Goal: Information Seeking & Learning: Find specific fact

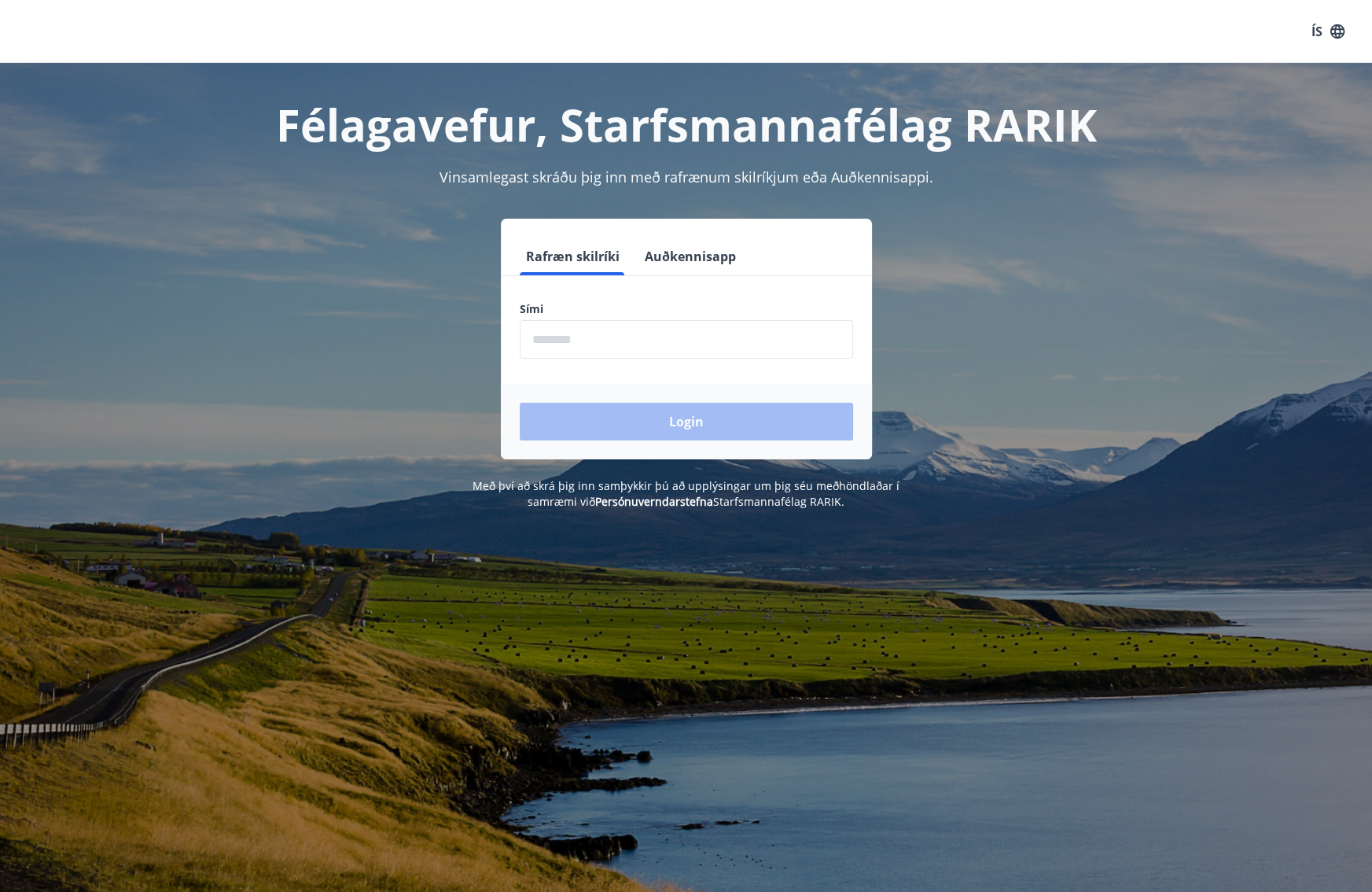
click at [582, 344] on input "phone" at bounding box center [686, 339] width 333 height 39
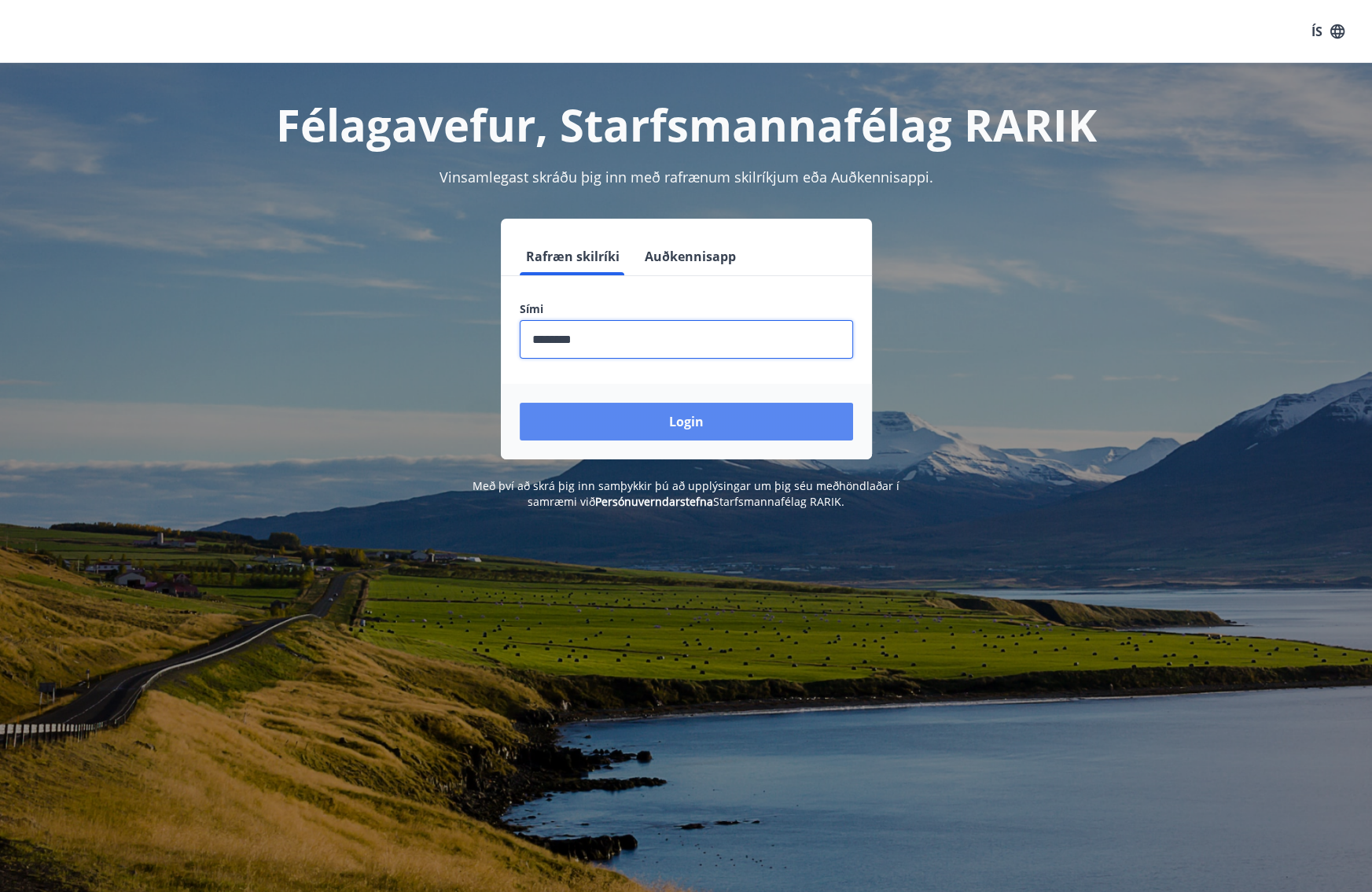
type input "********"
click at [675, 426] on button "Login" at bounding box center [686, 421] width 333 height 38
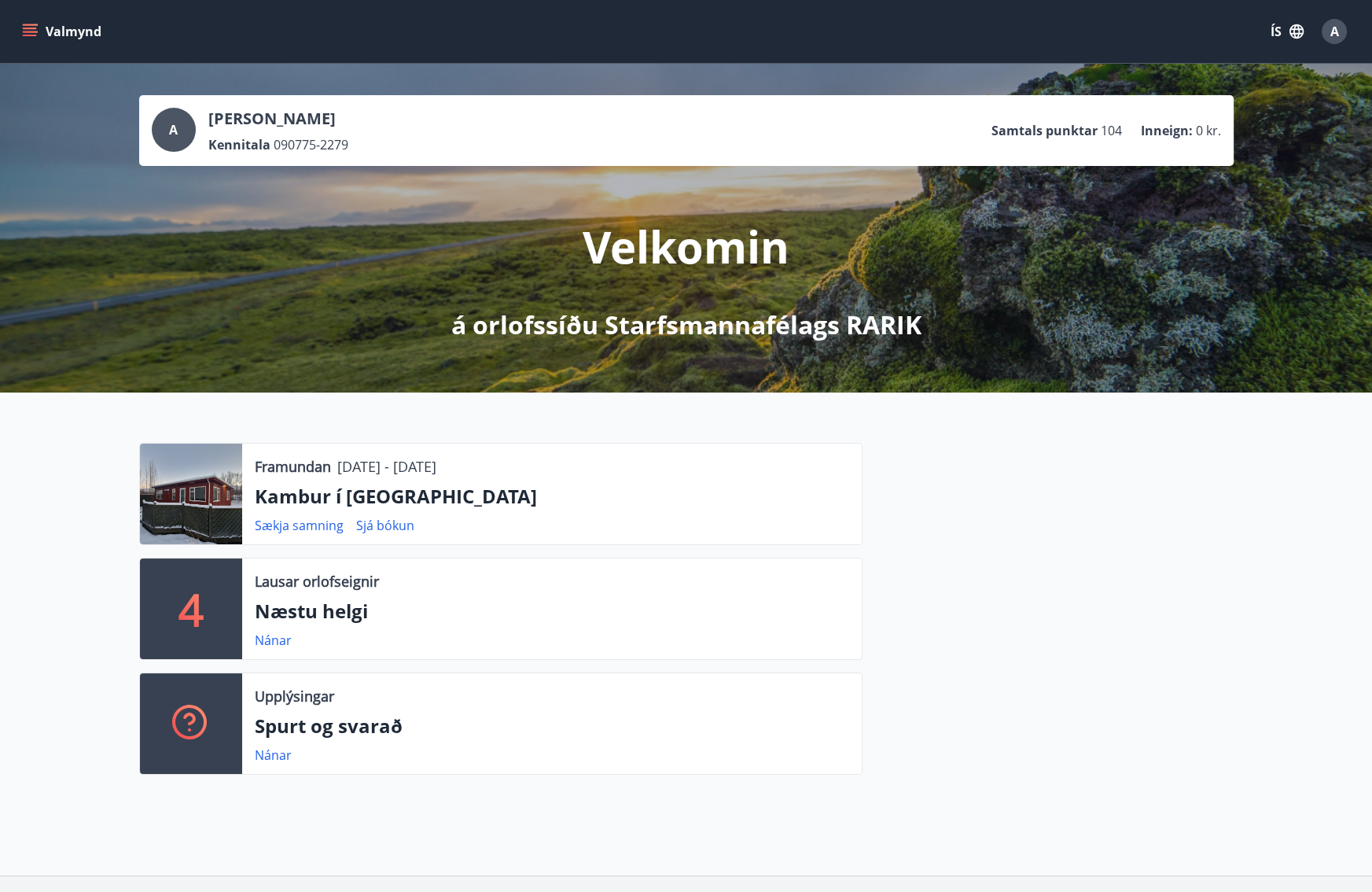
click at [375, 495] on p "Kambur í Aðaldal" at bounding box center [552, 496] width 594 height 27
click at [336, 499] on p "Kambur í Aðaldal" at bounding box center [552, 496] width 594 height 27
click at [210, 484] on div at bounding box center [191, 493] width 102 height 100
click at [209, 484] on div at bounding box center [191, 493] width 102 height 100
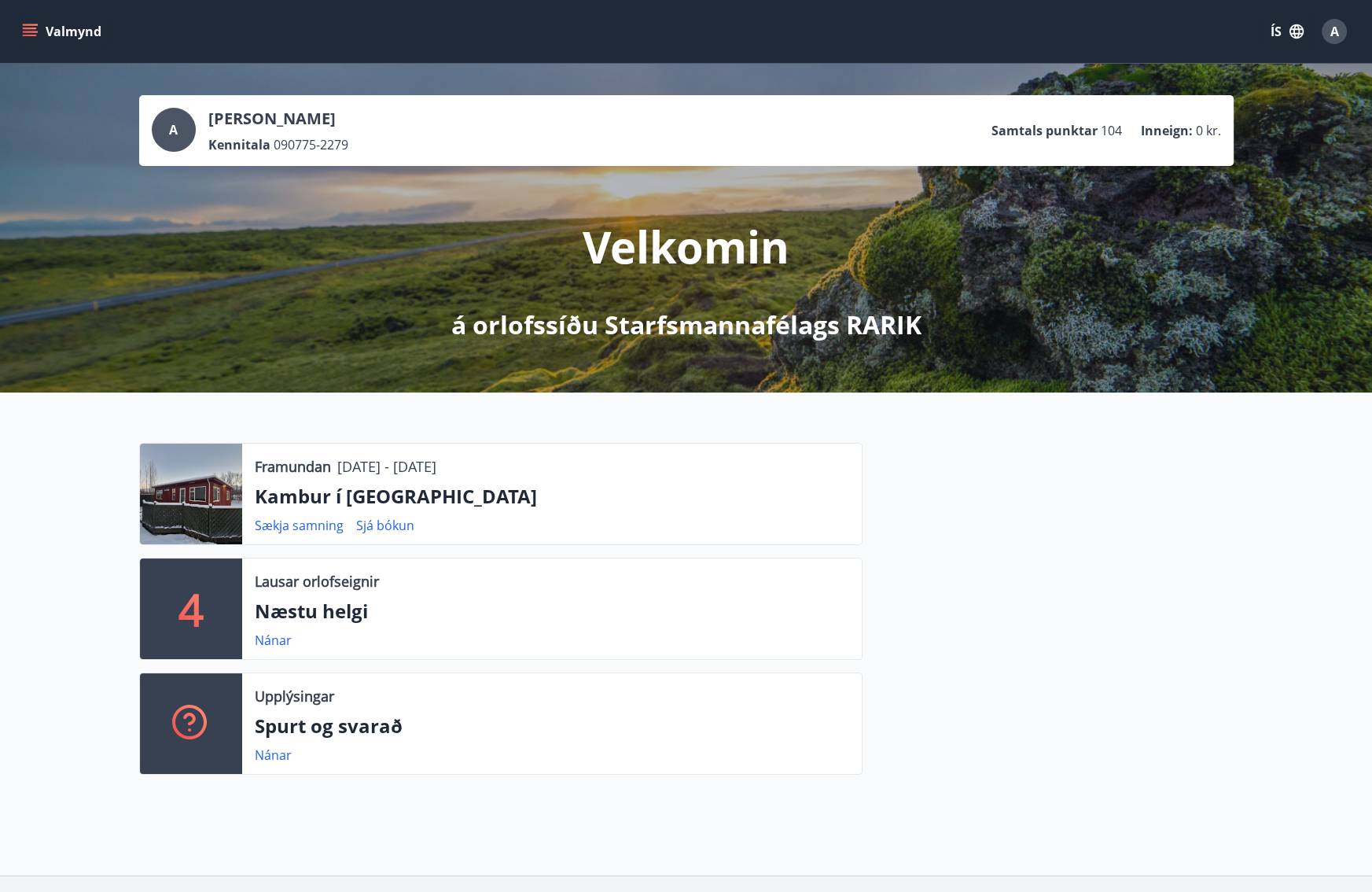
click at [30, 29] on icon "menu" at bounding box center [30, 31] width 15 height 15
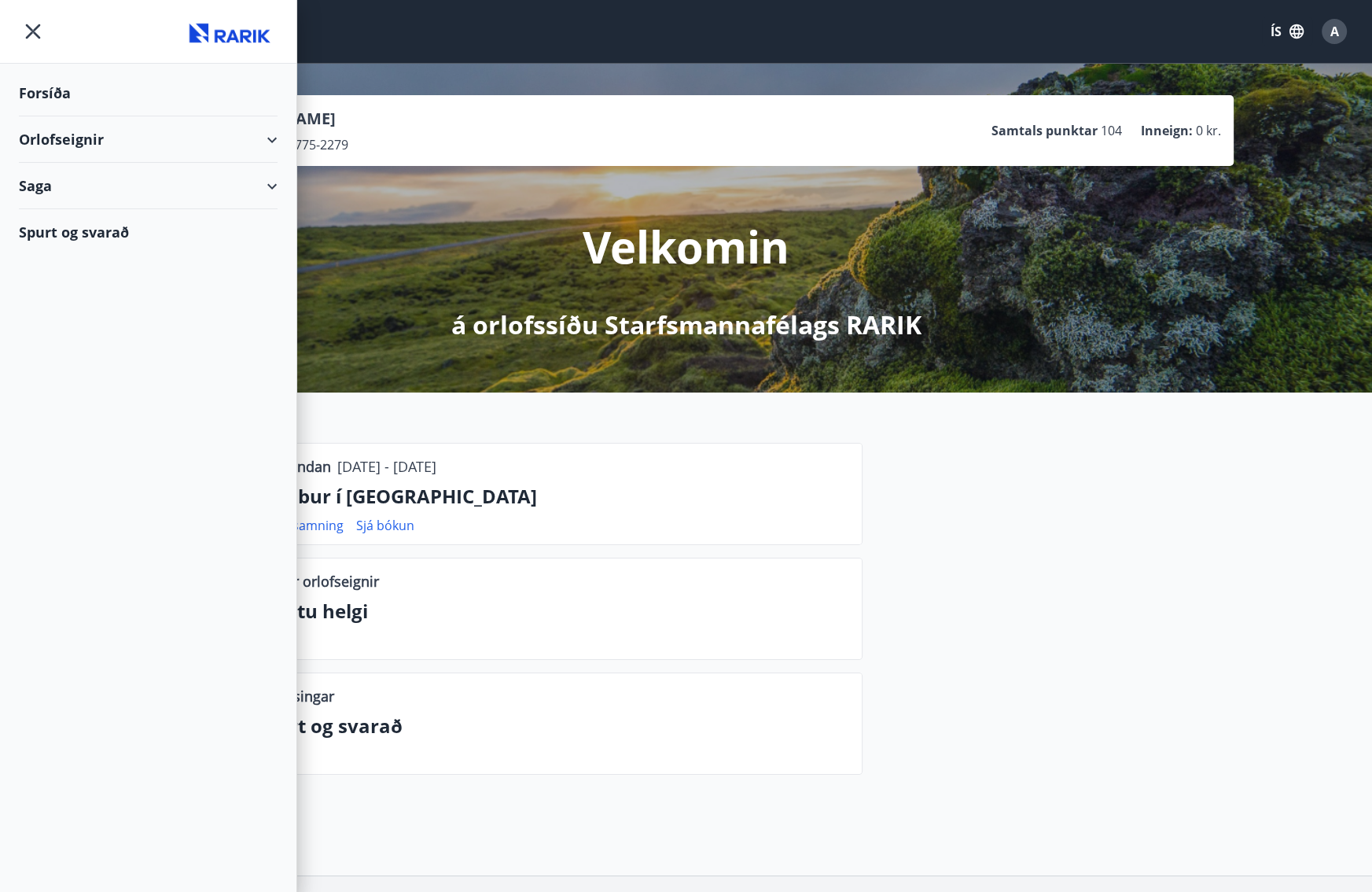
click at [65, 234] on div "Spurt og svarað" at bounding box center [148, 231] width 259 height 45
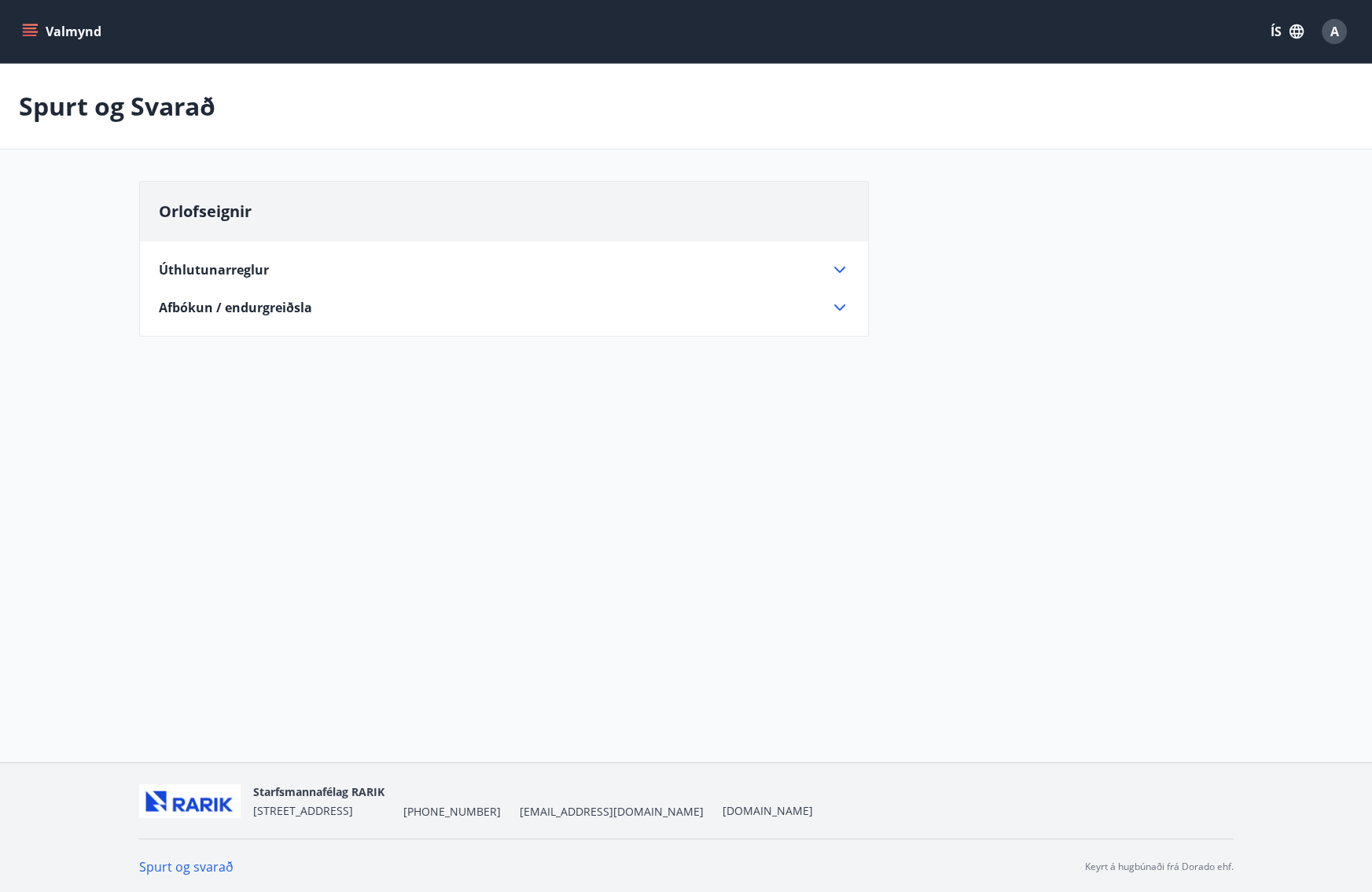
click at [271, 306] on span "Afbókun / endurgreiðsla" at bounding box center [235, 307] width 153 height 17
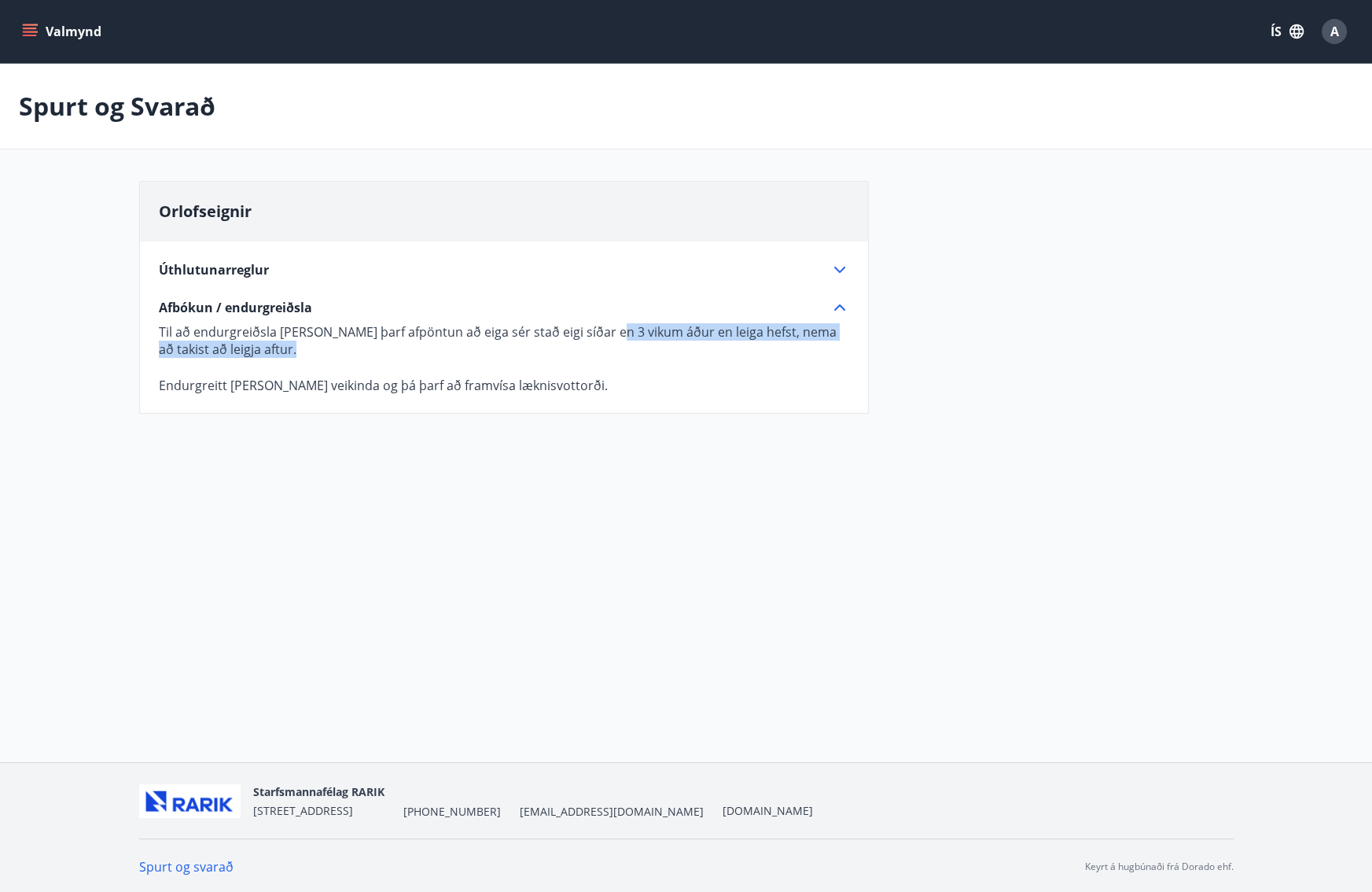
drag, startPoint x: 619, startPoint y: 329, endPoint x: 769, endPoint y: 366, distance: 154.5
click at [769, 366] on p "Til að endurgreiðsla fáist þarf afpöntun að eiga sér stað eigi síðar en 3 vikum…" at bounding box center [504, 358] width 690 height 70
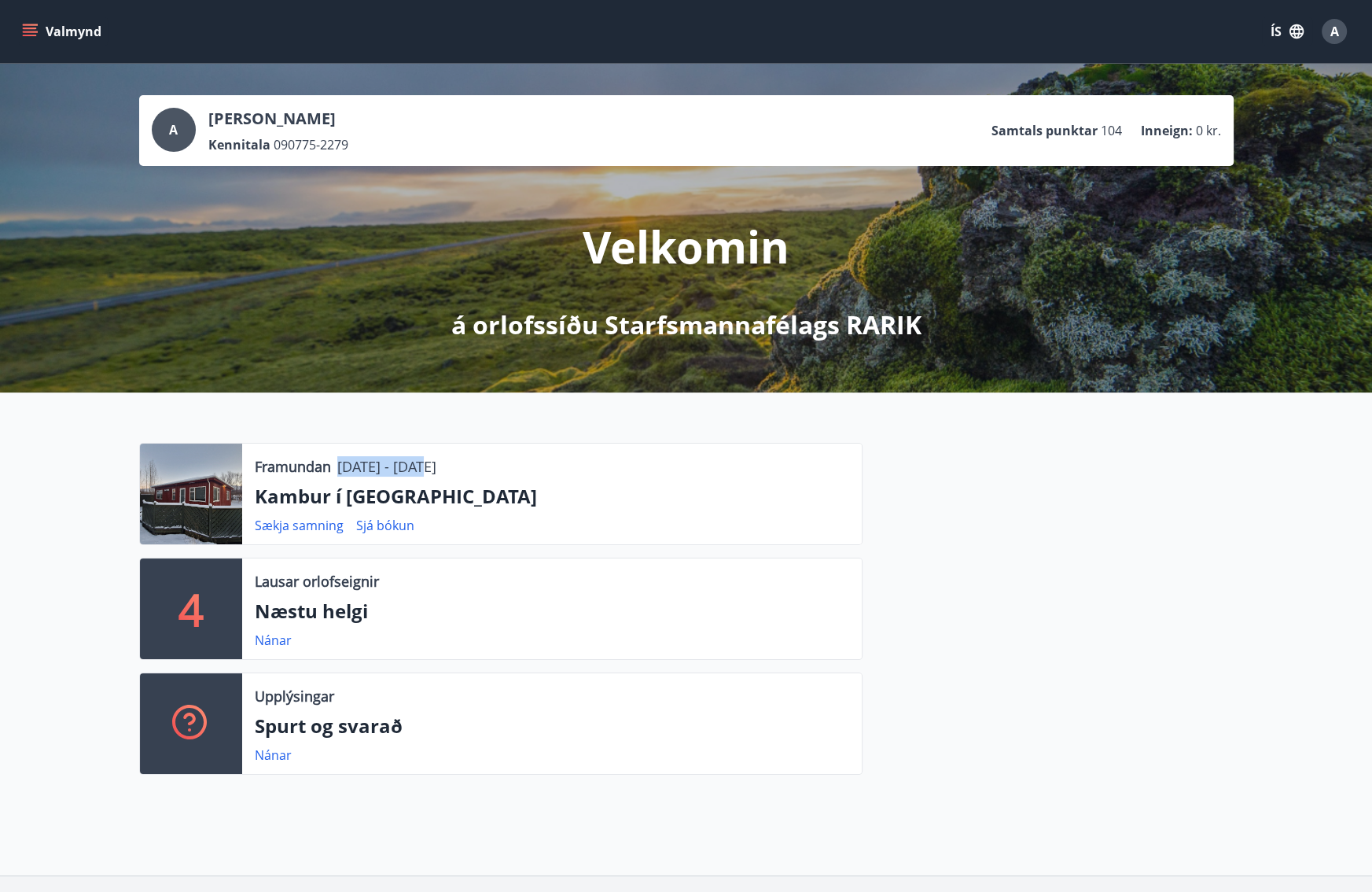
drag, startPoint x: 337, startPoint y: 468, endPoint x: 445, endPoint y: 468, distance: 108.0
click at [436, 468] on p "19.09.2025 - 21.09.2025" at bounding box center [386, 466] width 99 height 20
drag, startPoint x: 445, startPoint y: 468, endPoint x: 503, endPoint y: 461, distance: 58.4
click at [503, 461] on div "Framundan 19.09.2025 - 21.09.2025" at bounding box center [552, 466] width 594 height 20
drag, startPoint x: 336, startPoint y: 464, endPoint x: 531, endPoint y: 455, distance: 195.2
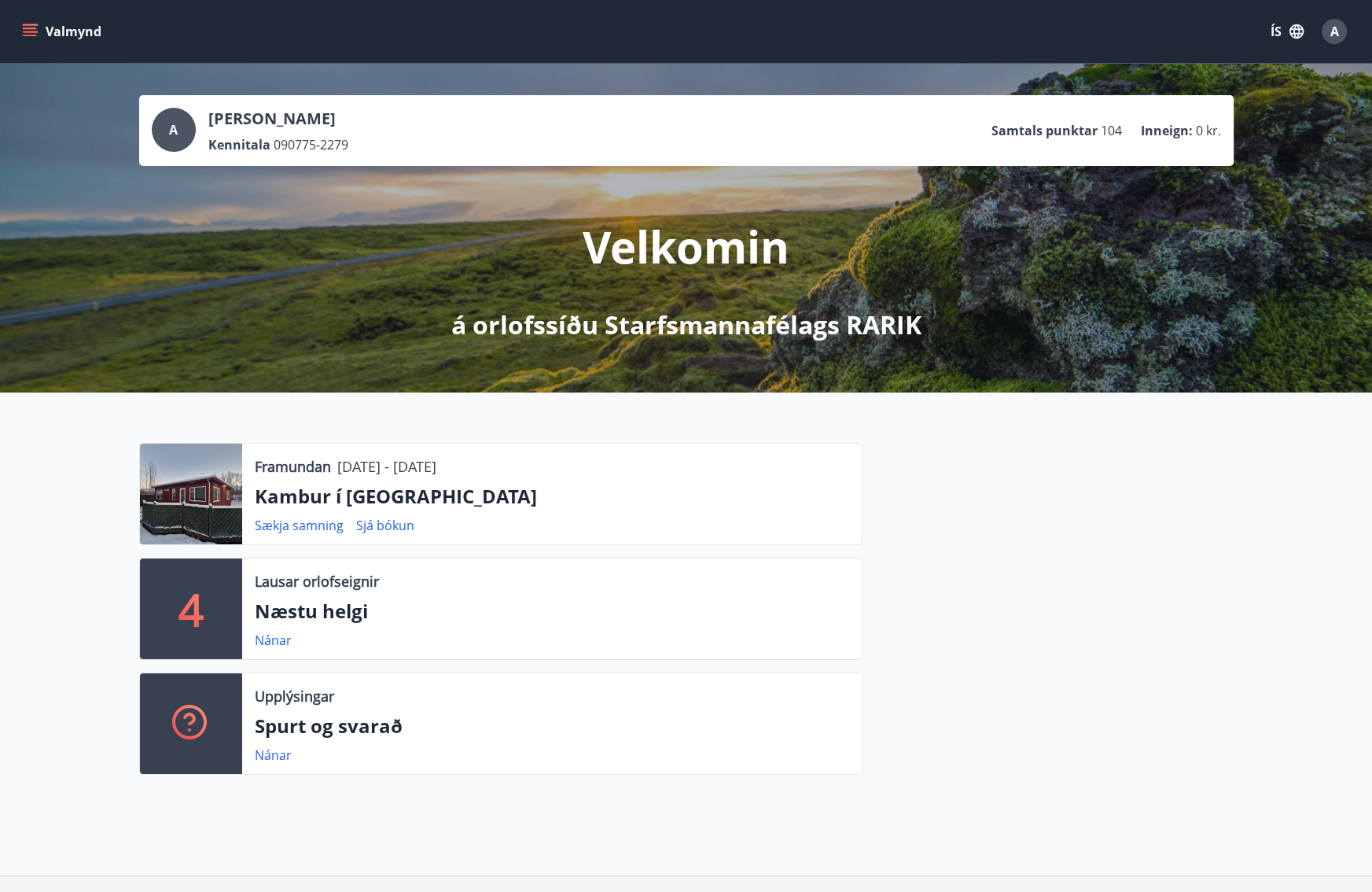
click at [531, 455] on div "Framundan 19.09.2025 - 21.09.2025 Kambur í Aðaldal Sækja samning Sjá bókun" at bounding box center [551, 493] width 619 height 100
drag, startPoint x: 531, startPoint y: 455, endPoint x: 543, endPoint y: 454, distance: 12.0
click at [532, 454] on div "Framundan 19.09.2025 - 21.09.2025 Kambur í Aðaldal Sækja samning Sjá bókun" at bounding box center [551, 493] width 619 height 100
copy p "19.09.2025 - 21.09.2025"
click at [997, 480] on div at bounding box center [1048, 616] width 371 height 345
